Goal: Navigation & Orientation: Find specific page/section

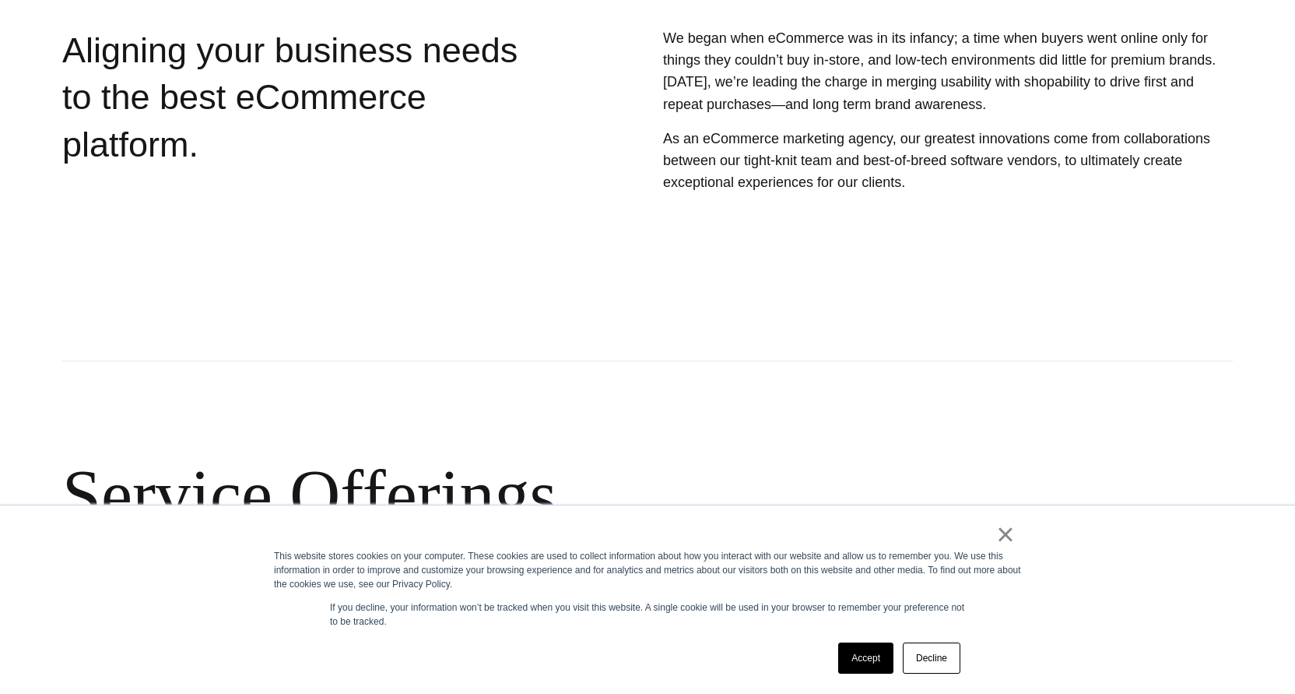
scroll to position [485, 0]
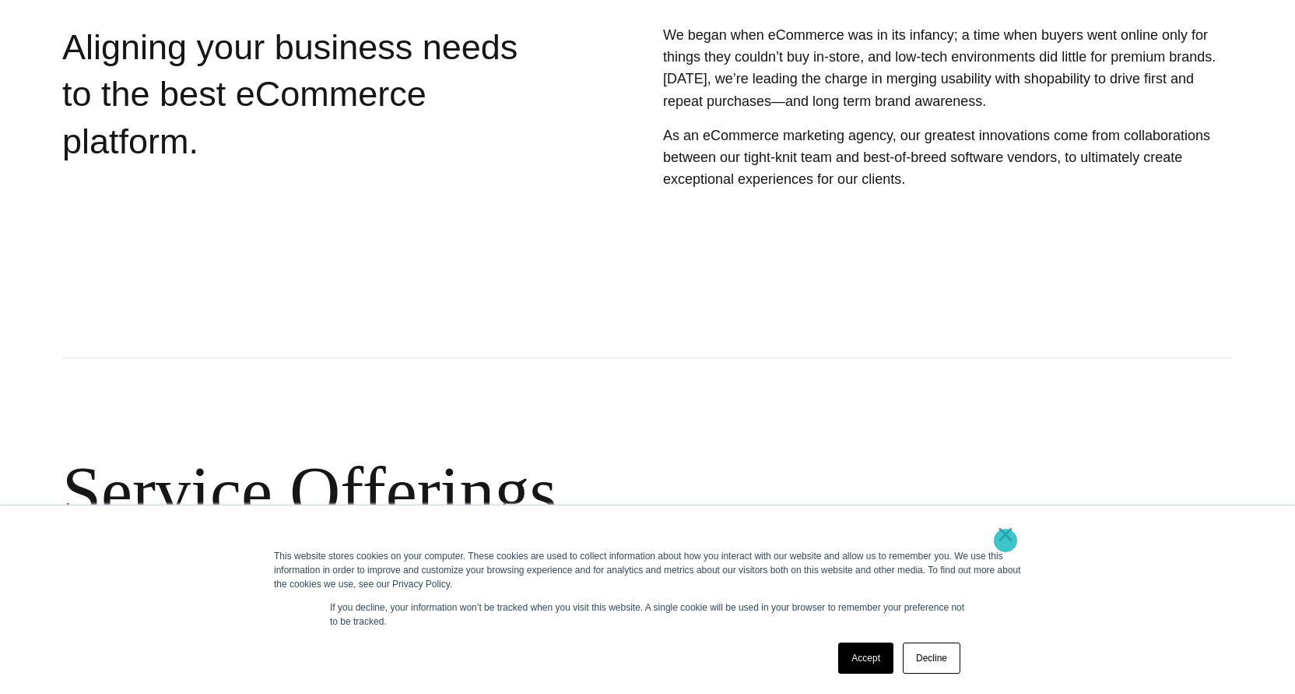
click at [1006, 540] on link "×" at bounding box center [1005, 534] width 19 height 14
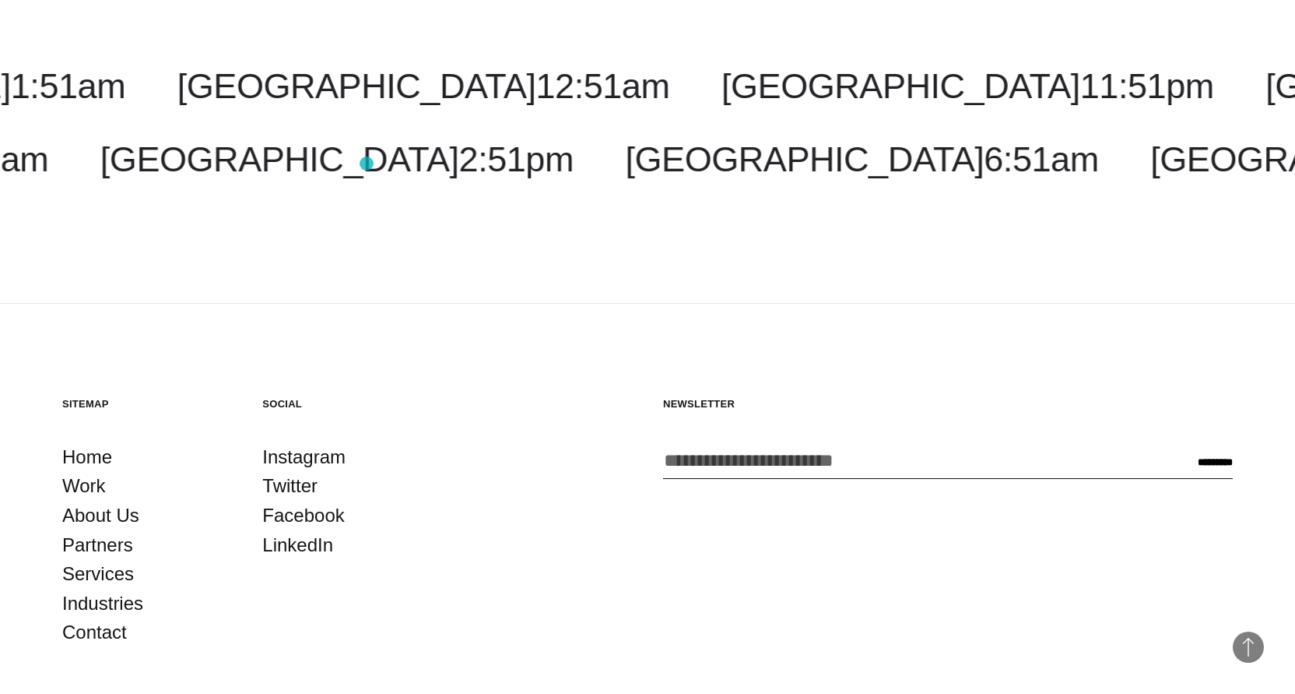
scroll to position [2248, 0]
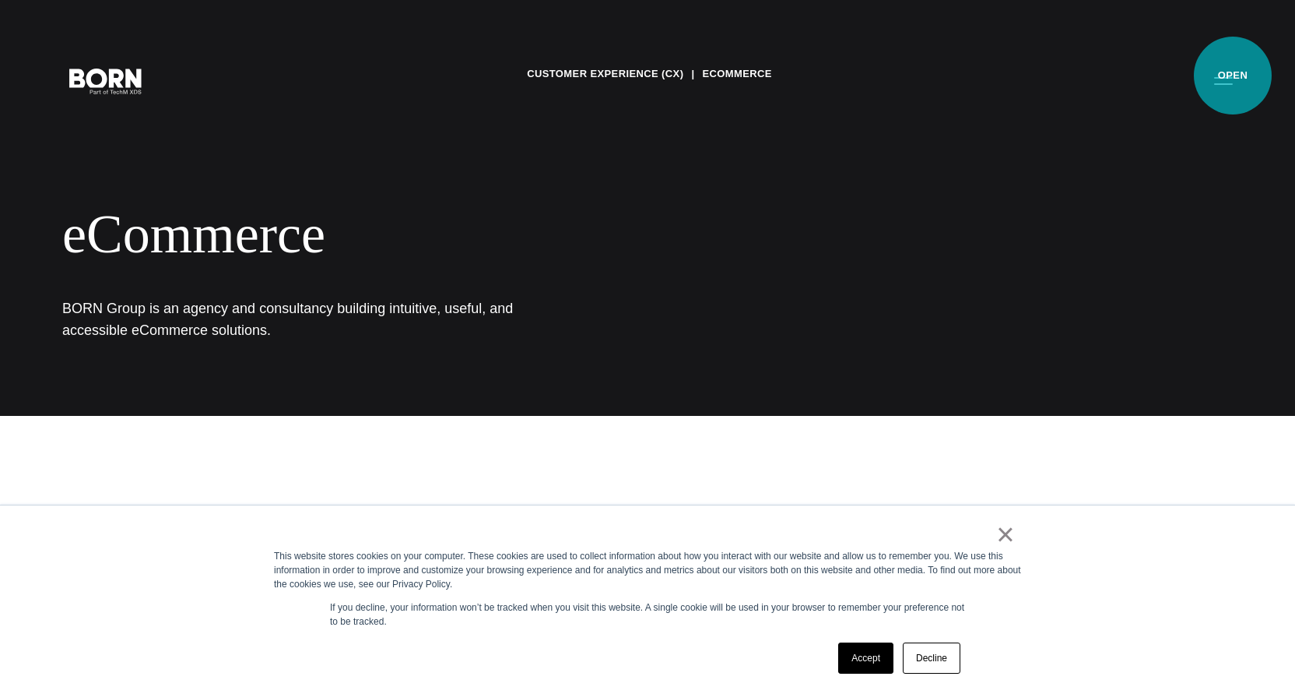
click at [1233, 76] on button "Primary Menu" at bounding box center [1223, 80] width 37 height 33
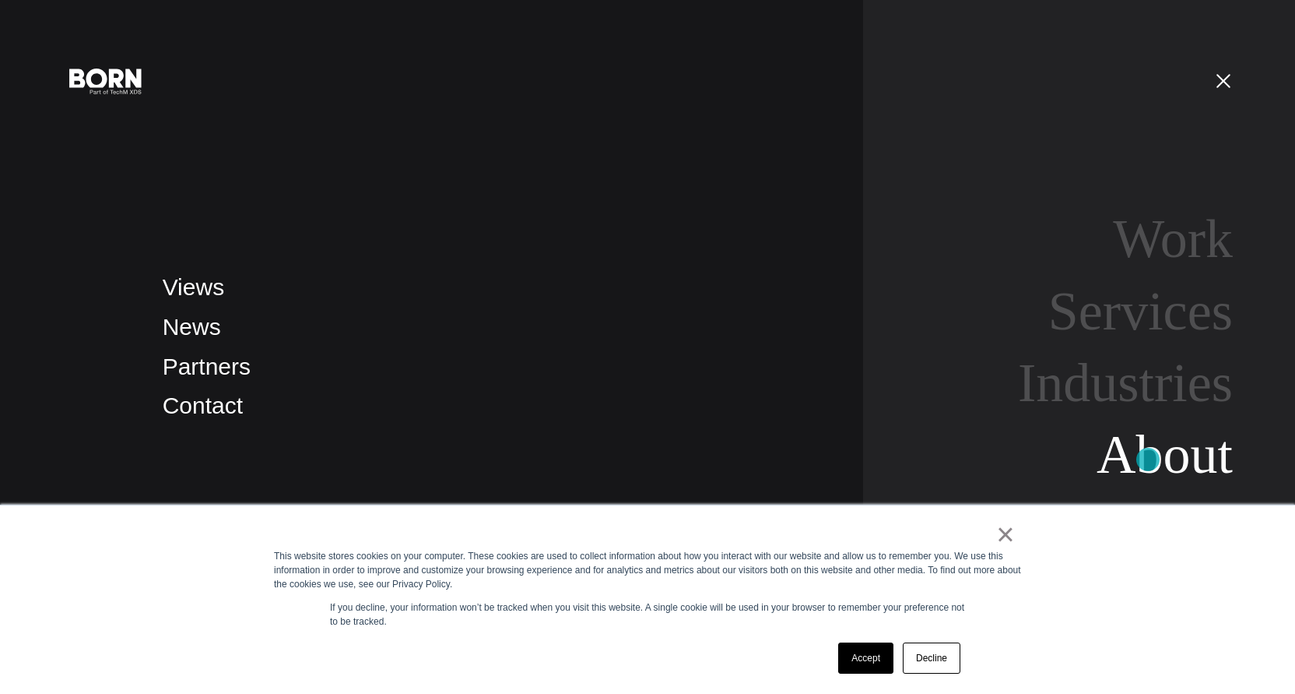
click at [1148, 459] on link "About" at bounding box center [1165, 454] width 136 height 60
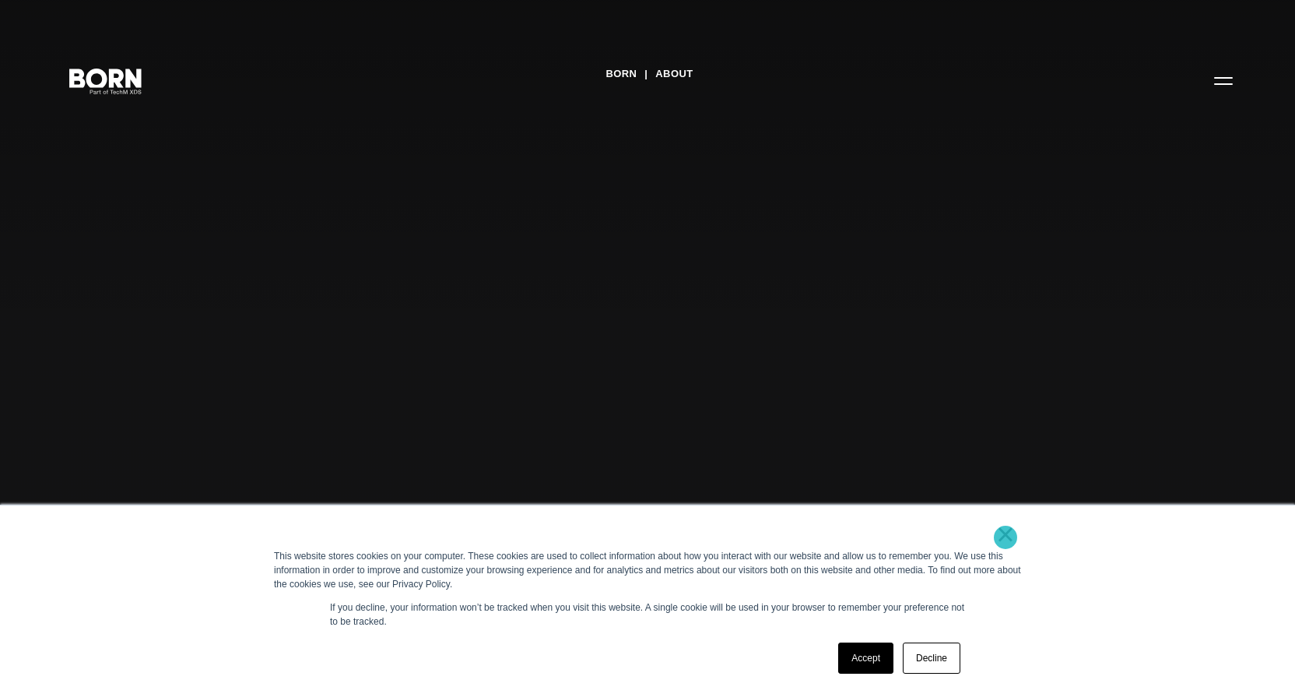
click at [1006, 537] on link "×" at bounding box center [1005, 534] width 19 height 14
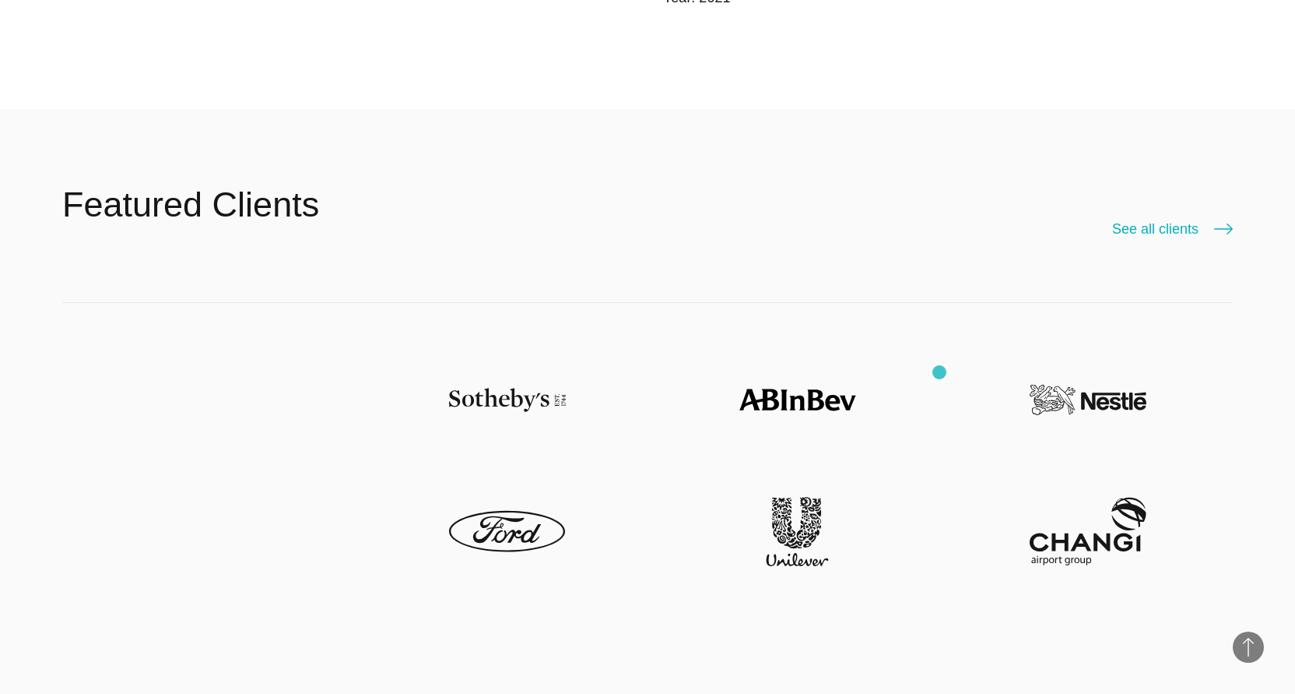
scroll to position [3748, 0]
